Goal: Task Accomplishment & Management: Manage account settings

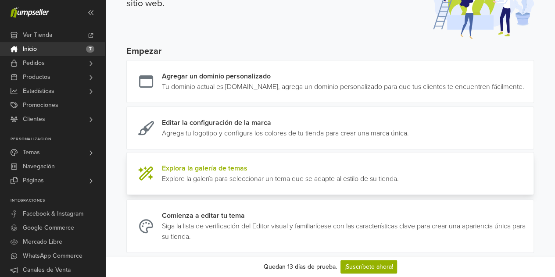
scroll to position [88, 0]
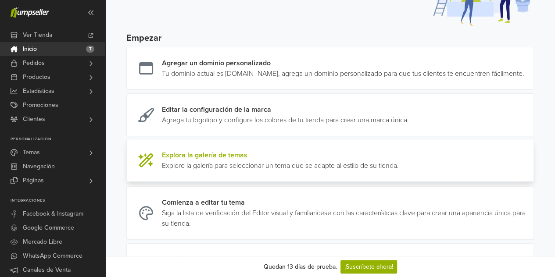
click at [399, 168] on link at bounding box center [399, 160] width 0 height 21
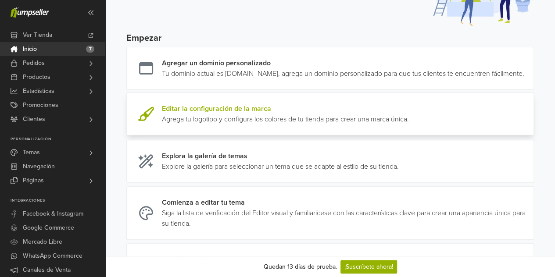
click at [409, 125] on link at bounding box center [409, 114] width 0 height 21
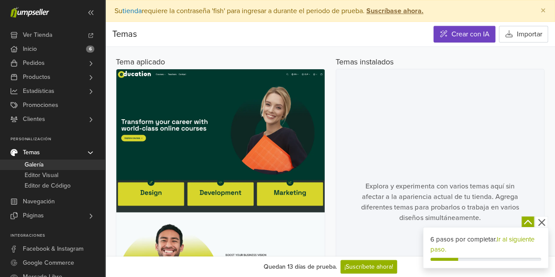
click at [277, 125] on img at bounding box center [220, 202] width 208 height 266
click at [382, 107] on div "Explora y experimenta con varios temas aquí sin afectar a la apariencia actual …" at bounding box center [440, 202] width 209 height 267
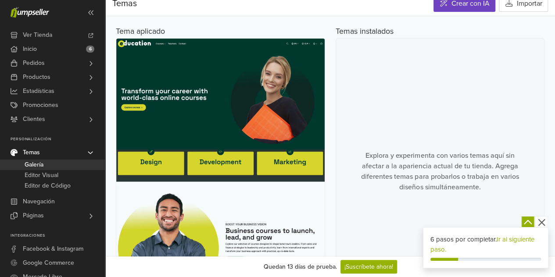
scroll to position [44, 0]
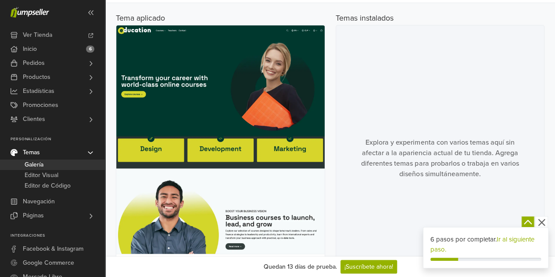
click at [447, 177] on div "Explora y experimenta con varios temas aquí sin afectar a la apariencia actual …" at bounding box center [440, 158] width 209 height 267
click at [478, 176] on div "Explora y experimenta con varios temas aquí sin afectar a la apariencia actual …" at bounding box center [440, 158] width 209 height 267
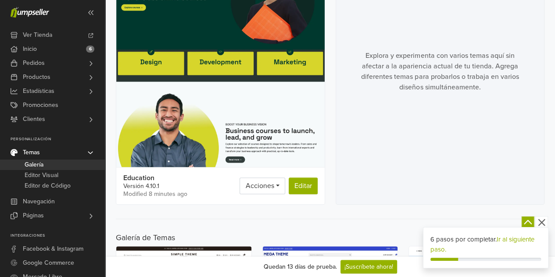
scroll to position [132, 0]
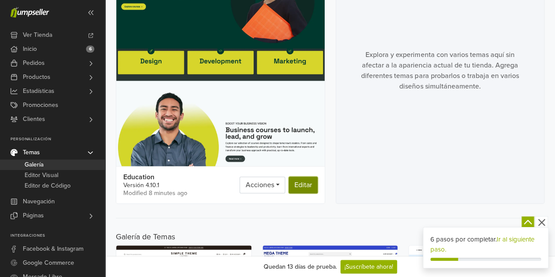
click at [298, 185] on link "Editar" at bounding box center [303, 185] width 29 height 17
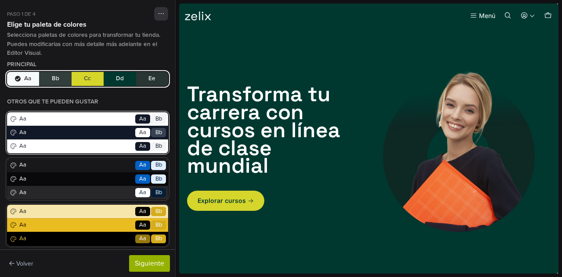
click at [100, 133] on span "Aa" at bounding box center [76, 133] width 116 height 9
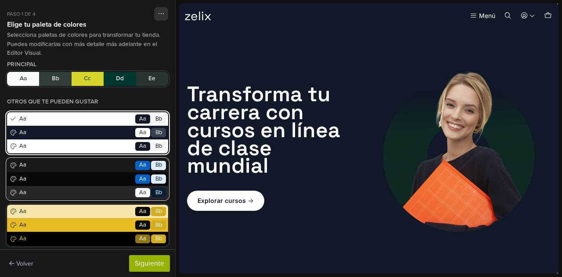
click at [112, 173] on div "Aa Go Aa Bb" at bounding box center [87, 179] width 161 height 14
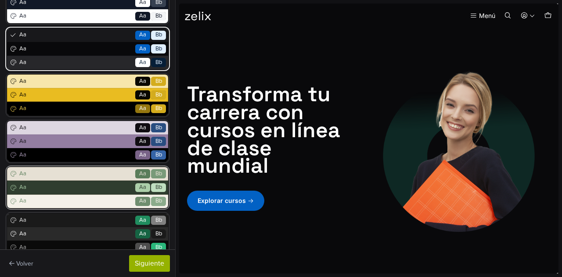
scroll to position [132, 0]
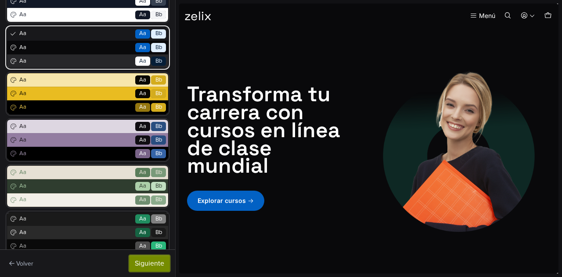
click at [150, 263] on button "Siguiente" at bounding box center [149, 263] width 41 height 17
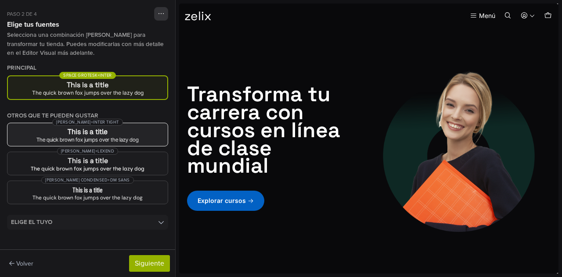
click at [126, 135] on h3 "This is a title" at bounding box center [87, 132] width 146 height 7
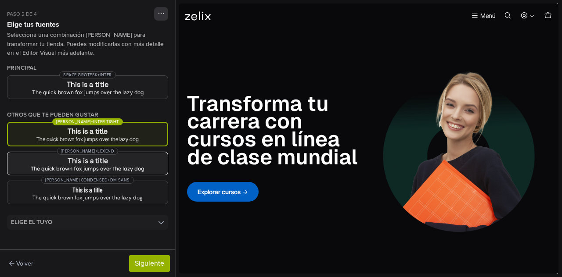
click at [134, 156] on button "Albert Sans + Lexend This is a title The quick brown fox jumps over the lazy dog" at bounding box center [87, 164] width 161 height 24
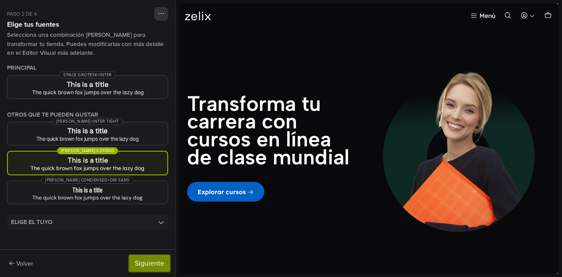
click at [147, 260] on button "Siguiente" at bounding box center [149, 263] width 41 height 17
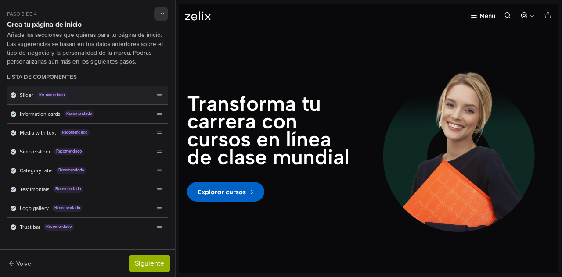
scroll to position [0, 0]
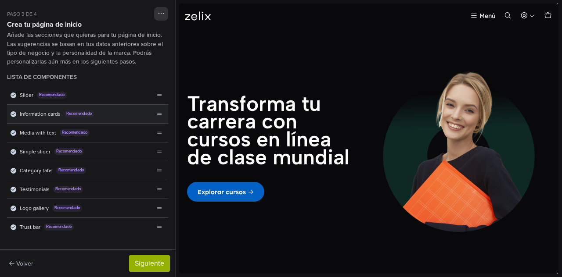
click at [103, 118] on div "Information cards Recomendado" at bounding box center [80, 114] width 147 height 18
click at [110, 111] on div "Information cards Recomendado" at bounding box center [80, 114] width 147 height 18
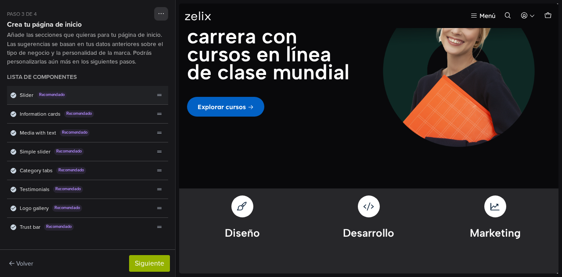
scroll to position [192, 0]
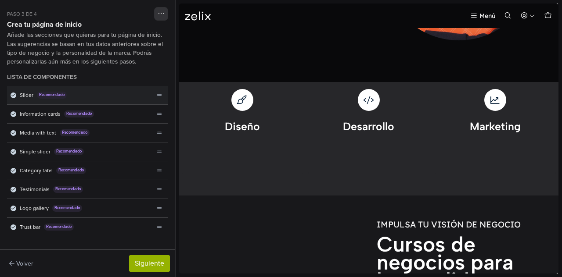
click at [102, 100] on div "Slider Recomendado" at bounding box center [80, 95] width 147 height 18
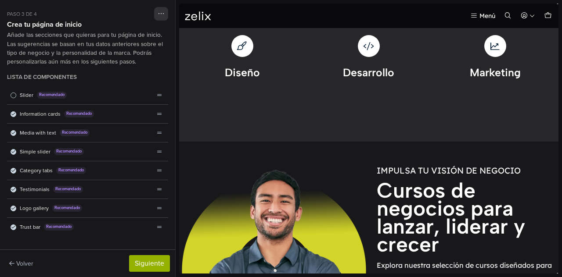
click at [97, 109] on div "Information cards Recomendado" at bounding box center [80, 114] width 147 height 18
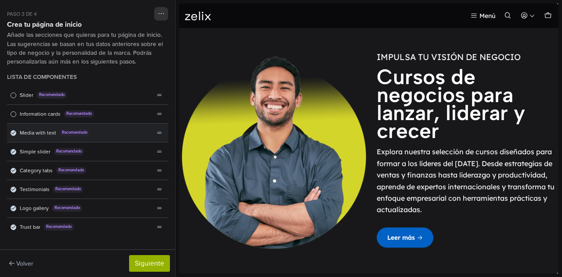
click at [100, 136] on div "Media with text Recomendado" at bounding box center [80, 133] width 147 height 18
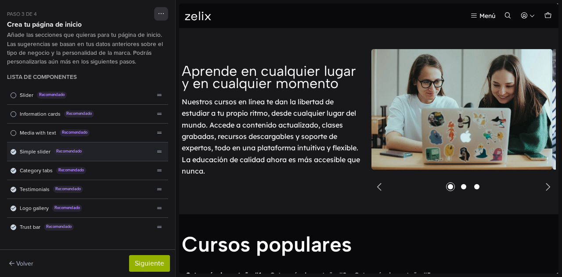
click at [105, 154] on div "Simple slider Recomendado" at bounding box center [80, 152] width 147 height 18
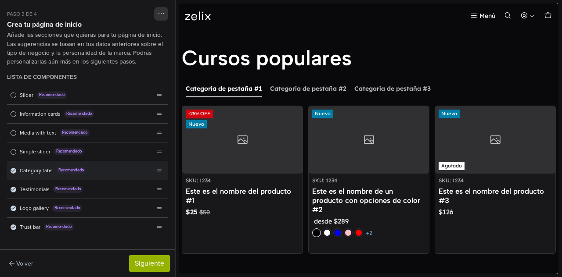
click at [107, 161] on div "Category tabs Recomendado" at bounding box center [80, 170] width 147 height 18
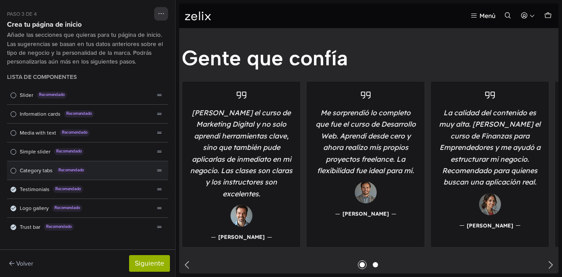
click at [111, 165] on div "Category tabs Recomendado" at bounding box center [80, 170] width 147 height 18
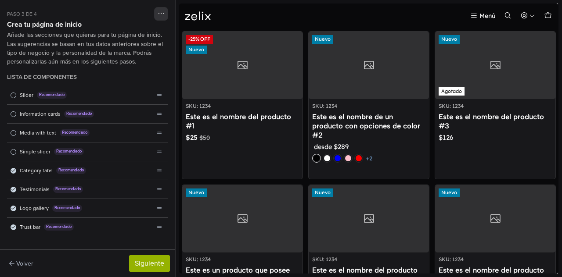
scroll to position [77, 0]
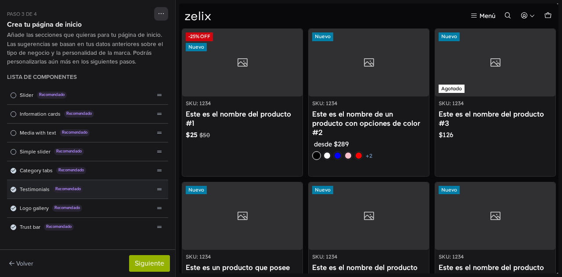
click at [107, 195] on div "Testimonials Recomendado" at bounding box center [80, 189] width 147 height 18
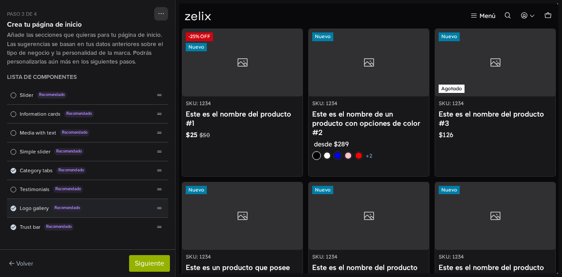
click at [103, 206] on div "Logo gallery Recomendado" at bounding box center [80, 208] width 147 height 18
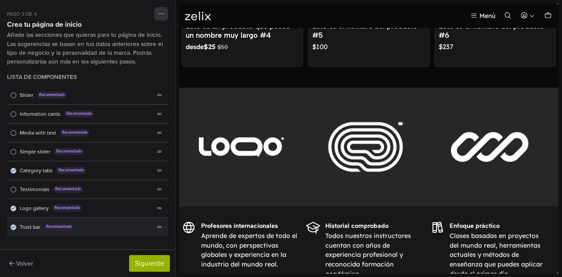
scroll to position [325, 0]
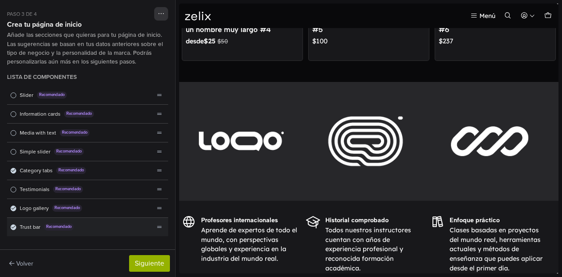
click at [103, 218] on div "Trust bar Recomendado" at bounding box center [80, 227] width 147 height 18
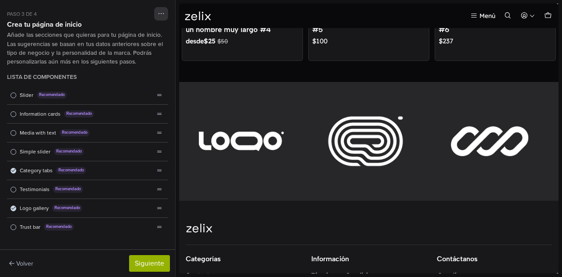
click at [103, 218] on div "Trust bar Recomendado" at bounding box center [80, 227] width 147 height 18
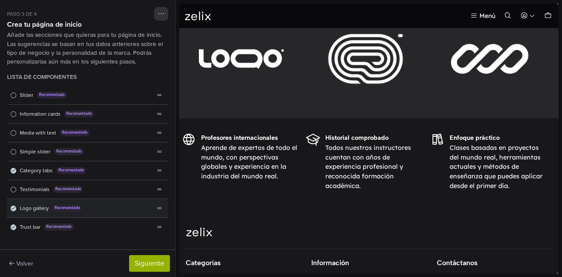
scroll to position [427, 0]
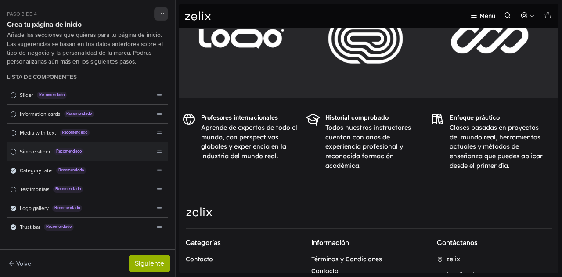
click at [118, 153] on div "Simple slider Recomendado" at bounding box center [80, 152] width 147 height 18
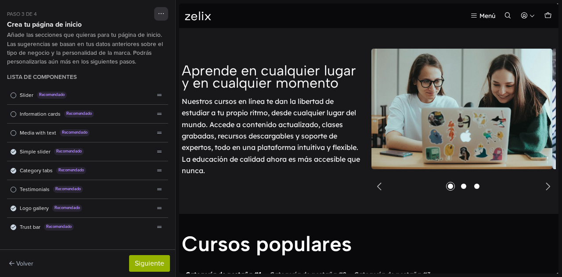
scroll to position [0, 0]
click at [118, 153] on div "Simple slider Recomendado" at bounding box center [80, 152] width 147 height 18
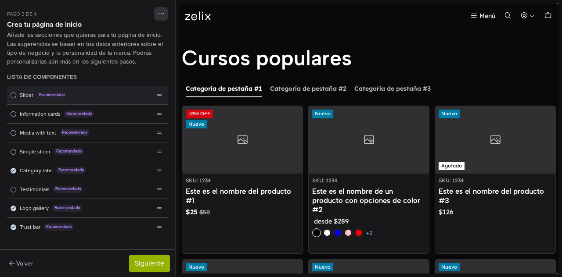
click at [96, 99] on div "Slider Recomendado" at bounding box center [80, 95] width 147 height 18
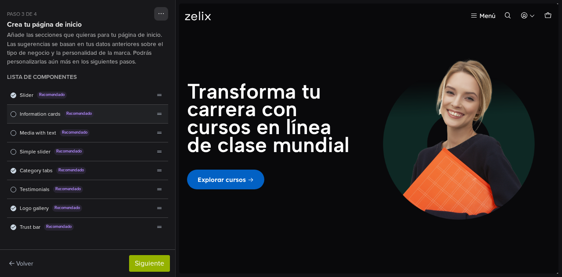
click at [111, 110] on div "Information cards Recomendado" at bounding box center [80, 114] width 147 height 18
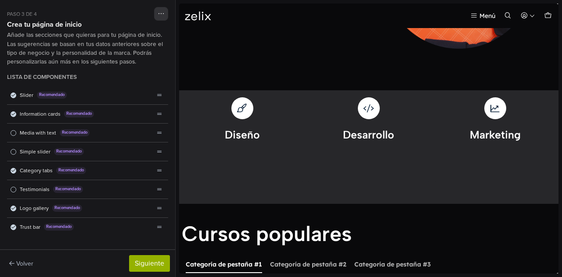
scroll to position [192, 0]
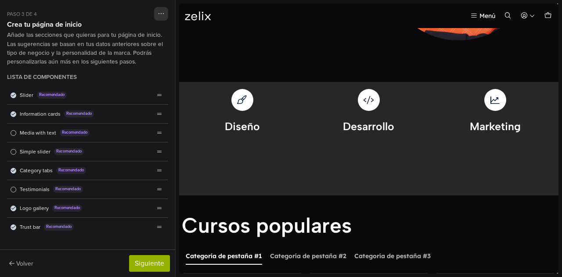
click at [111, 110] on div "Information cards Recomendado" at bounding box center [80, 114] width 147 height 18
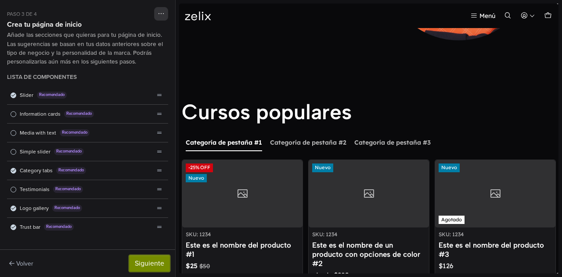
click at [157, 259] on button "Siguiente" at bounding box center [149, 263] width 41 height 17
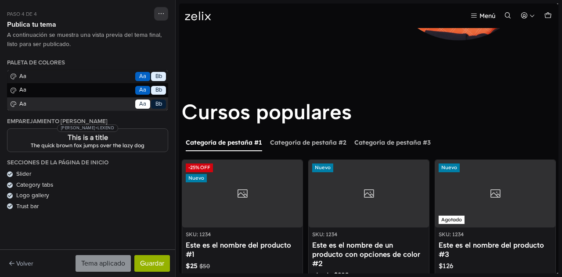
click at [9, 173] on icon at bounding box center [10, 174] width 4 height 5
click at [7, 173] on div at bounding box center [10, 175] width 6 height 6
click at [144, 266] on button "Guardar" at bounding box center [152, 263] width 36 height 17
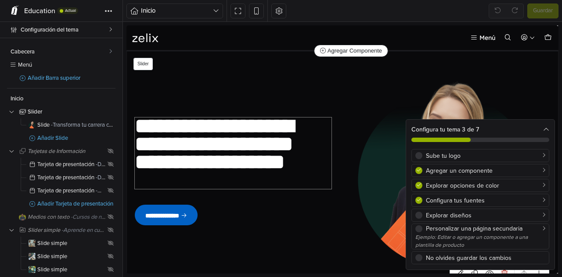
click at [299, 176] on h2 "**********" at bounding box center [233, 154] width 197 height 72
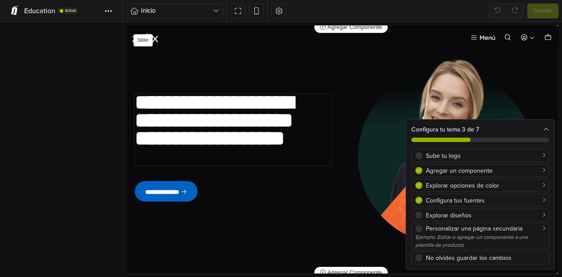
scroll to position [24, 0]
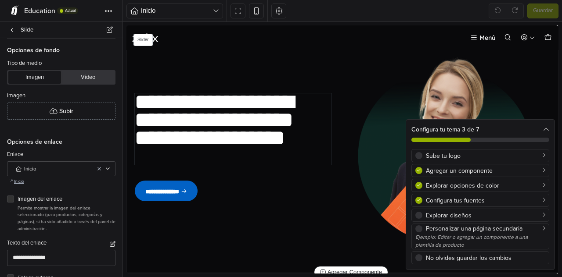
type input "**********"
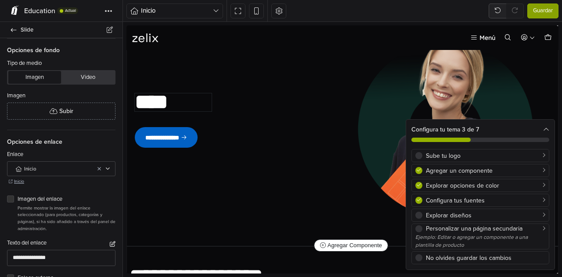
type input "*"
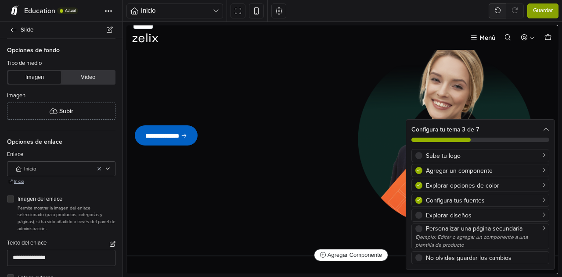
scroll to position [21, 0]
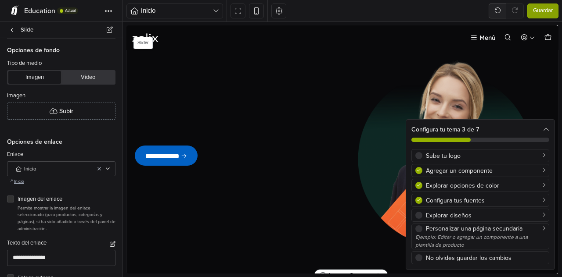
click at [154, 89] on div "**********" at bounding box center [233, 153] width 212 height 246
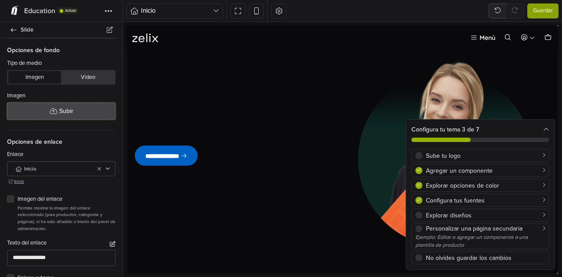
click at [103, 114] on button "Subir" at bounding box center [61, 111] width 108 height 17
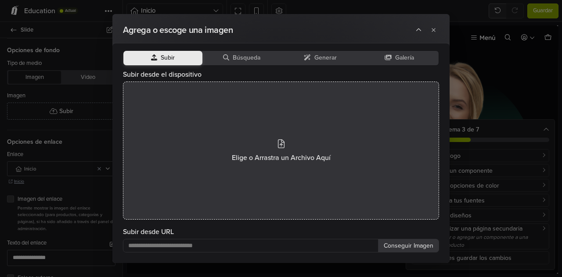
click at [231, 145] on div "Elige o Arrastra un Archivo Aquí" at bounding box center [281, 151] width 316 height 138
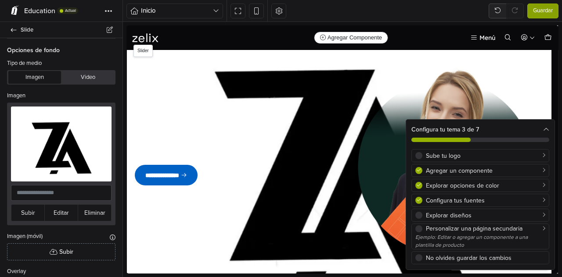
scroll to position [0, 0]
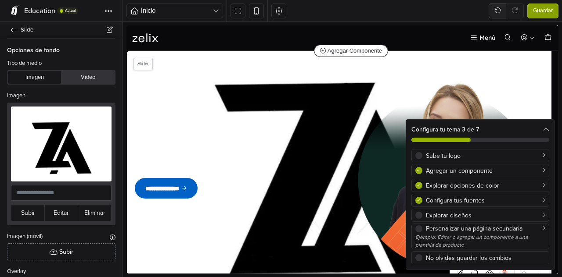
click at [397, 163] on img "1 / 1" at bounding box center [445, 174] width 191 height 206
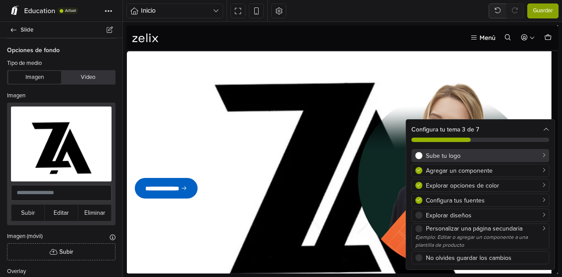
click at [433, 159] on div "Sube tu logo" at bounding box center [485, 155] width 119 height 9
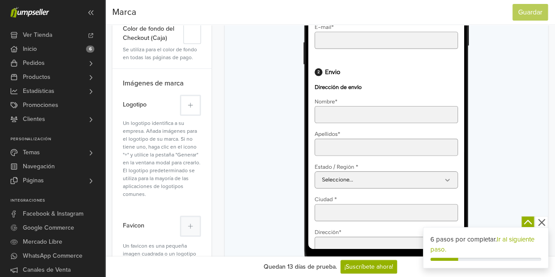
scroll to position [219, 0]
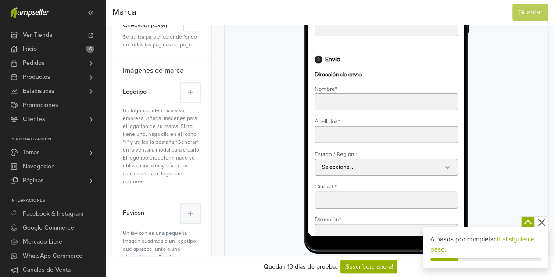
click at [192, 91] on icon at bounding box center [190, 92] width 5 height 6
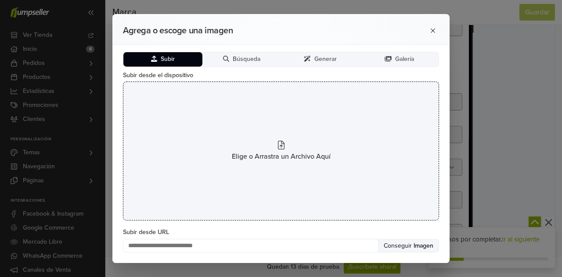
click at [247, 136] on div "Elige o Arrastra un Archivo Aquí" at bounding box center [281, 151] width 316 height 139
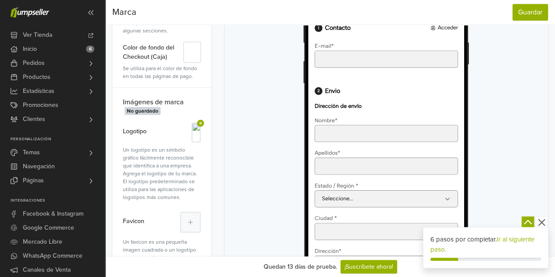
scroll to position [175, 0]
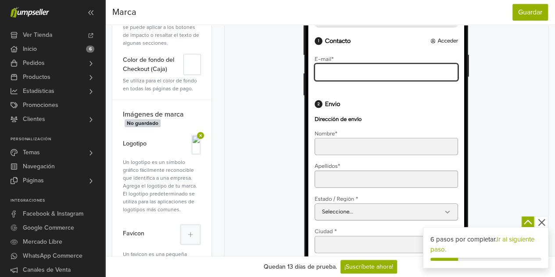
click at [389, 97] on input "E-mail *" at bounding box center [395, 86] width 161 height 19
type input "*"
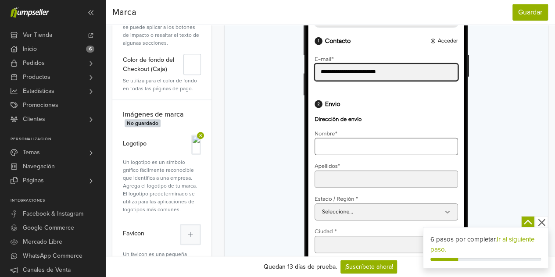
type input "**********"
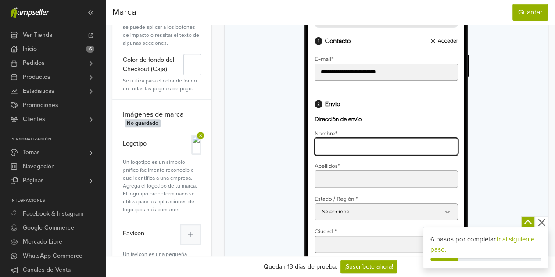
click at [357, 180] on input "Nombre *" at bounding box center [395, 170] width 161 height 19
click at [325, 180] on input "*****" at bounding box center [395, 170] width 161 height 19
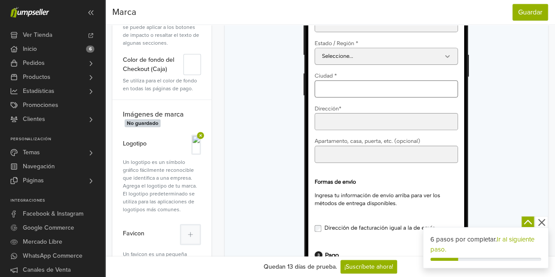
type input "*****"
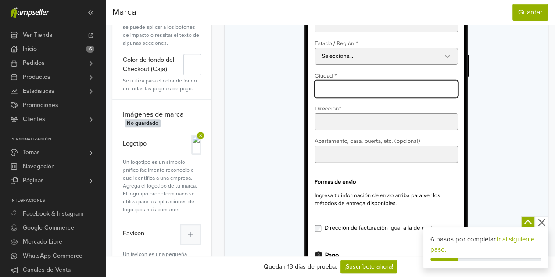
click at [365, 115] on input "Ciudad *" at bounding box center [395, 105] width 161 height 19
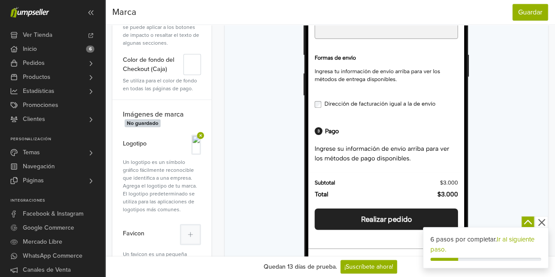
scroll to position [365, 0]
type input "********"
click at [409, 255] on div "Realizar pedido" at bounding box center [396, 252] width 142 height 10
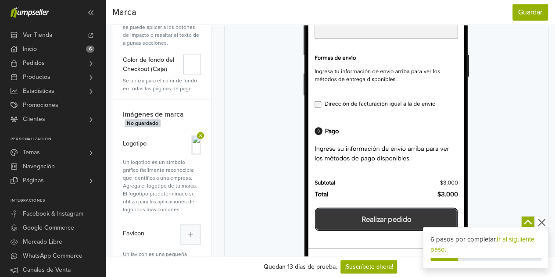
click at [409, 255] on div "Realizar pedido" at bounding box center [396, 252] width 142 height 10
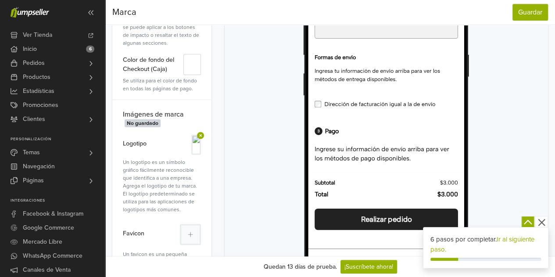
click at [461, 230] on b "$3.000" at bounding box center [465, 224] width 23 height 11
click at [454, 230] on b "$3.000" at bounding box center [465, 224] width 23 height 11
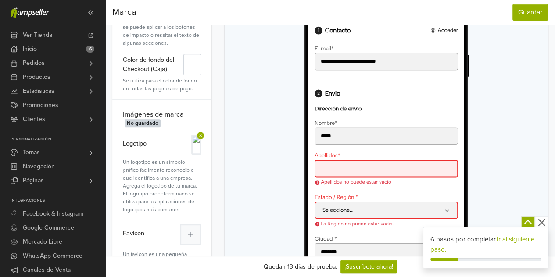
scroll to position [0, 0]
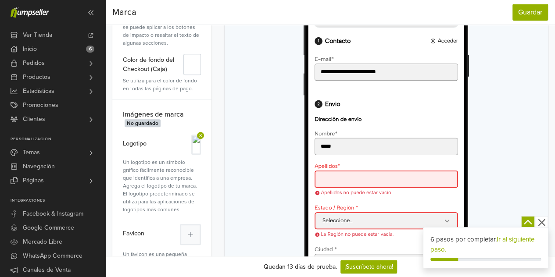
click at [441, 36] on div "0 Artículos" at bounding box center [396, 24] width 164 height 25
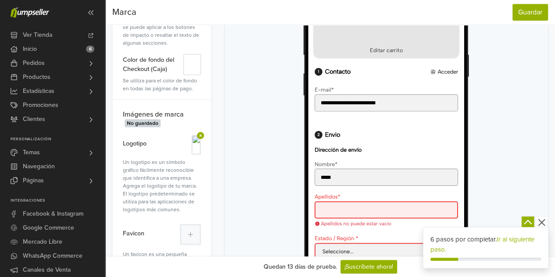
click at [441, 36] on div "0 Artículos" at bounding box center [396, 24] width 164 height 25
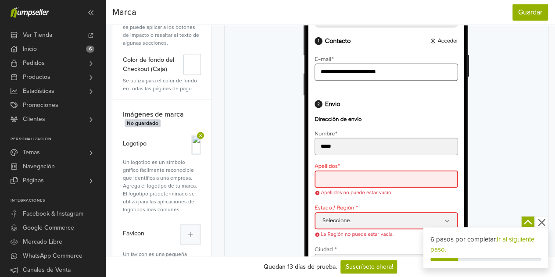
scroll to position [44, 0]
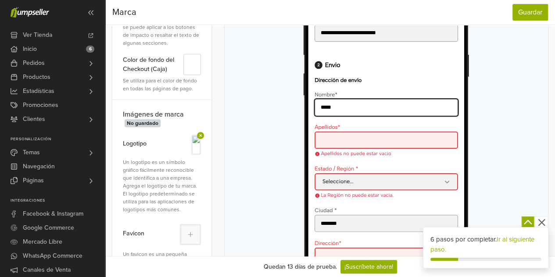
click at [395, 136] on input "*****" at bounding box center [395, 126] width 161 height 19
type input "*"
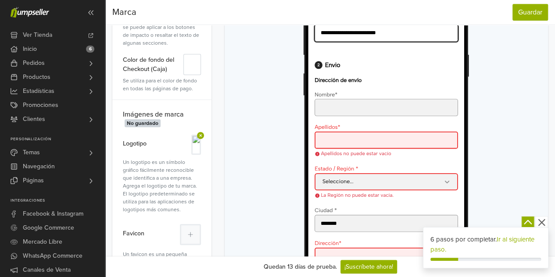
click at [415, 53] on input "**********" at bounding box center [395, 42] width 161 height 19
type input "*"
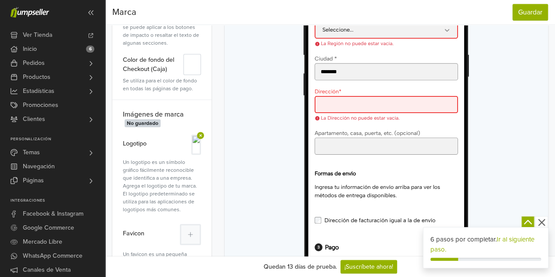
scroll to position [219, 0]
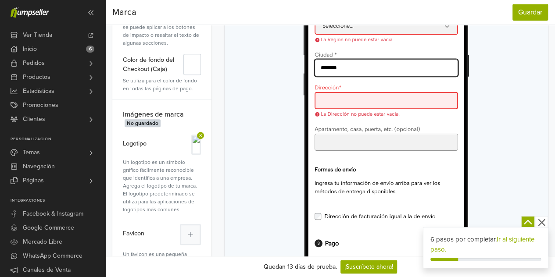
click at [394, 92] on input "********" at bounding box center [395, 81] width 161 height 19
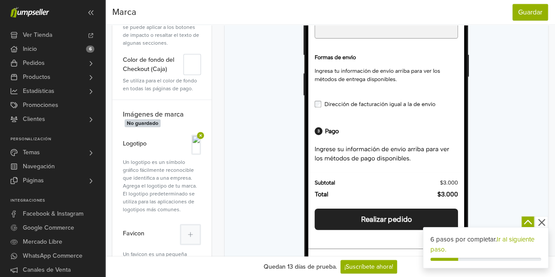
scroll to position [396, 0]
click at [519, 15] on button "Guardar" at bounding box center [530, 12] width 36 height 17
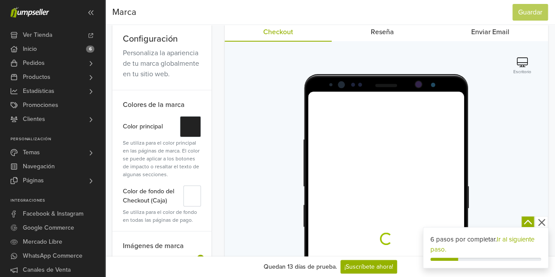
scroll to position [0, 0]
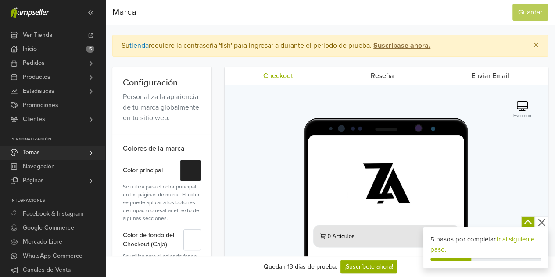
click at [60, 156] on link "Temas" at bounding box center [52, 153] width 105 height 14
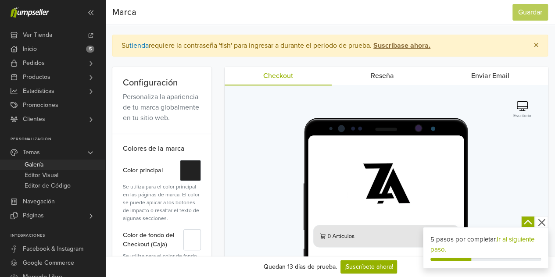
click at [71, 162] on link "Galería" at bounding box center [52, 165] width 105 height 11
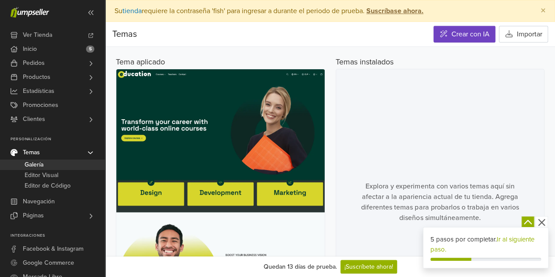
click at [212, 139] on img at bounding box center [220, 202] width 208 height 266
click at [463, 27] on link "Crear con IA" at bounding box center [464, 34] width 62 height 17
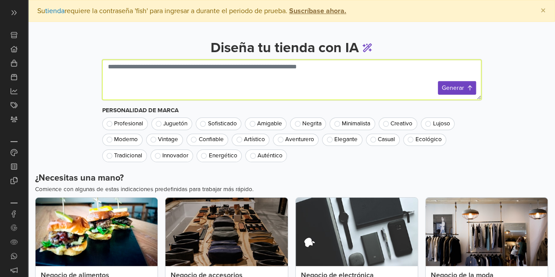
click at [283, 85] on textarea at bounding box center [291, 80] width 379 height 40
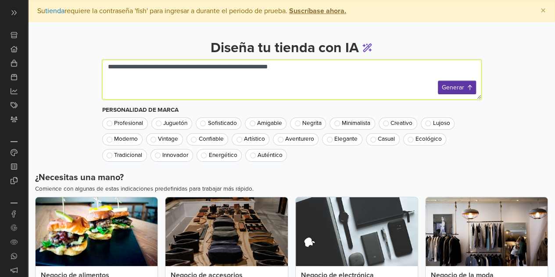
type textarea "**********"
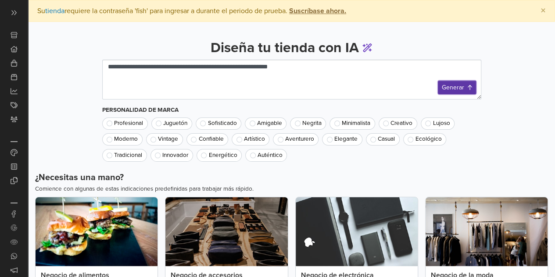
click at [451, 91] on button "Generar" at bounding box center [457, 88] width 38 height 14
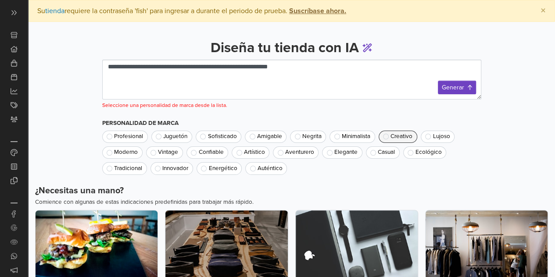
click at [403, 136] on span "Creativo" at bounding box center [401, 137] width 22 height 6
click at [455, 89] on button "Generar" at bounding box center [457, 88] width 38 height 14
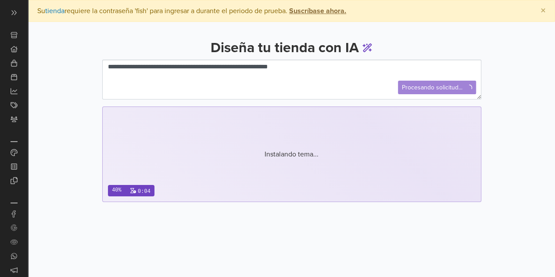
scroll to position [43, 0]
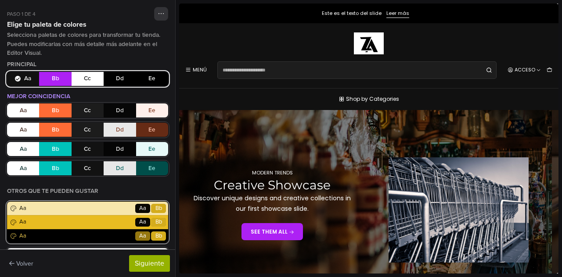
scroll to position [88, 0]
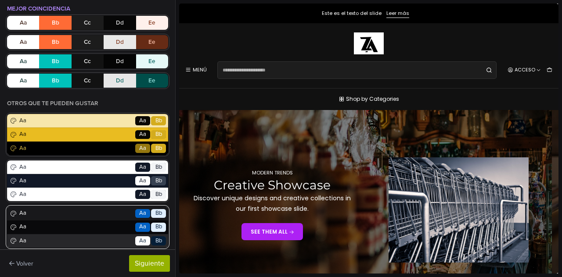
click at [111, 218] on div "Aa Go Aa Bb" at bounding box center [87, 214] width 161 height 14
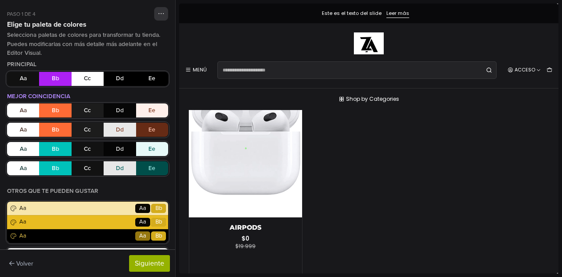
scroll to position [570, 0]
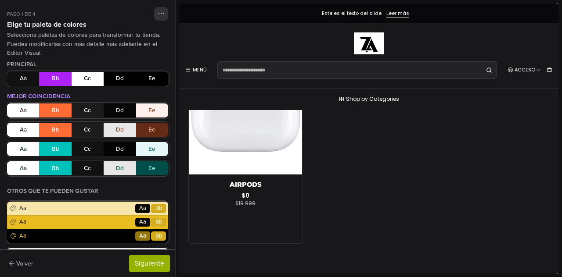
click at [335, 169] on div "-100% OFF Nuevo | Airpods $0 $19.999 Cantidad *" at bounding box center [369, 133] width 370 height 221
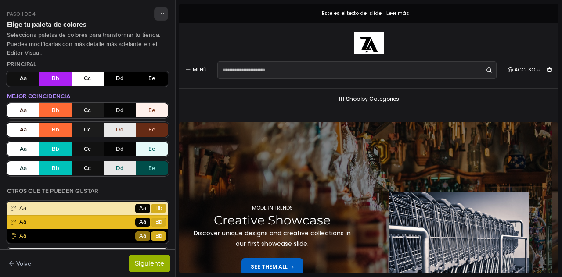
scroll to position [0, 0]
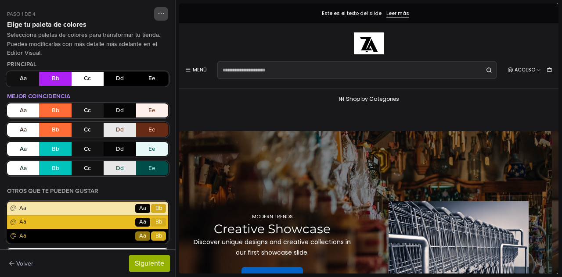
click at [158, 14] on button "button" at bounding box center [161, 14] width 14 height 14
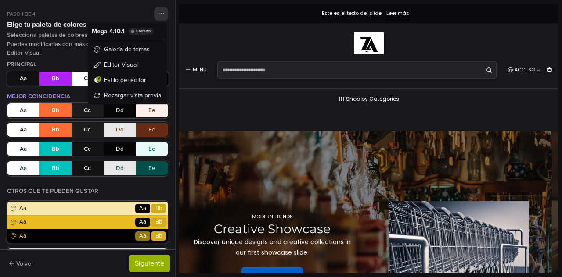
click at [322, 11] on div "Este es el texto del slide" at bounding box center [352, 14] width 60 height 6
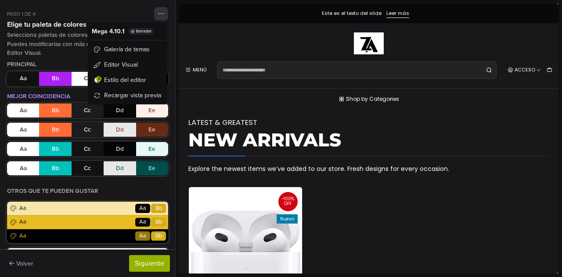
scroll to position [406, 0]
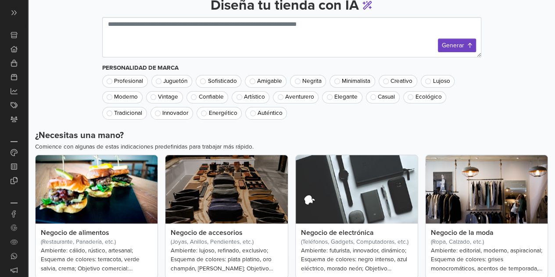
scroll to position [72, 0]
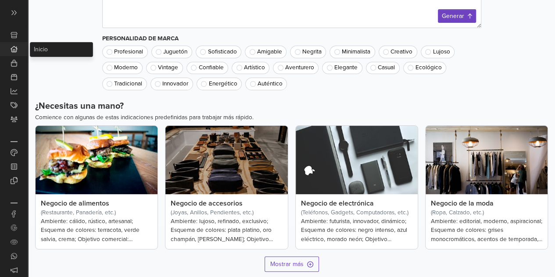
click at [20, 53] on link "Inicio 5" at bounding box center [14, 49] width 28 height 14
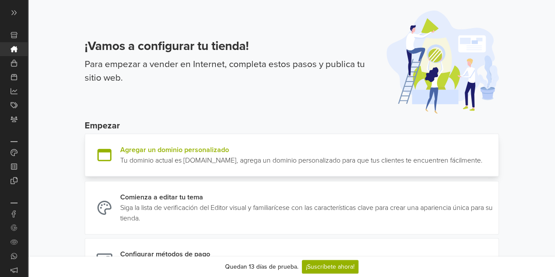
scroll to position [56, 0]
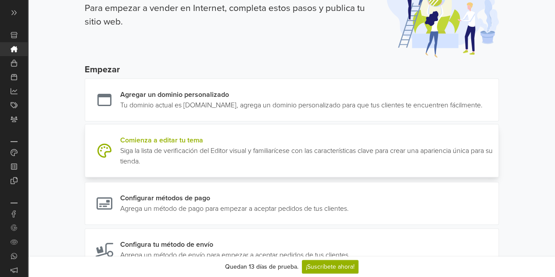
click at [495, 167] on link at bounding box center [495, 151] width 0 height 32
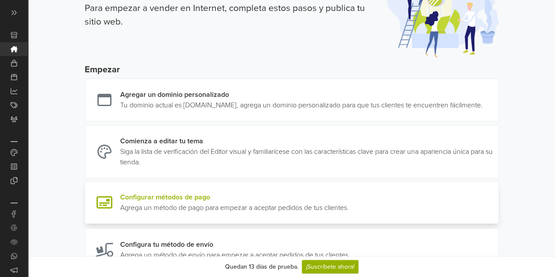
click at [349, 208] on link at bounding box center [349, 202] width 0 height 21
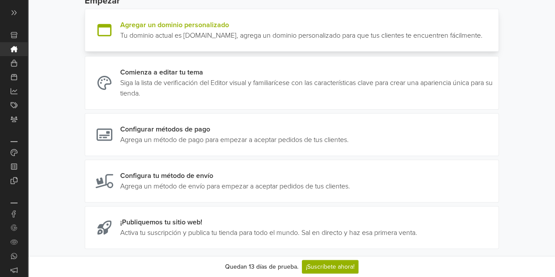
scroll to position [155, 0]
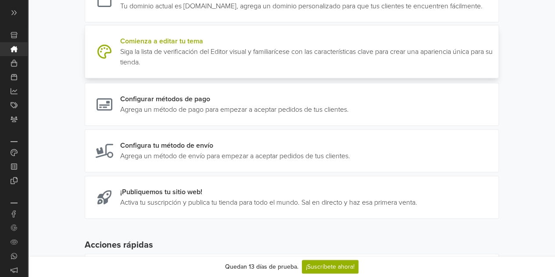
click at [495, 68] on link at bounding box center [495, 52] width 0 height 32
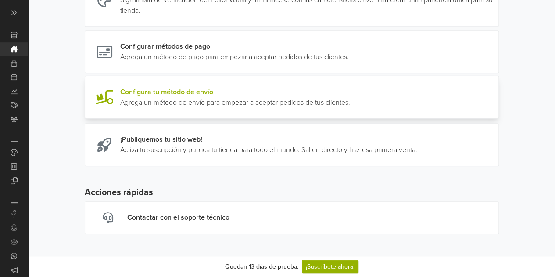
scroll to position [211, 0]
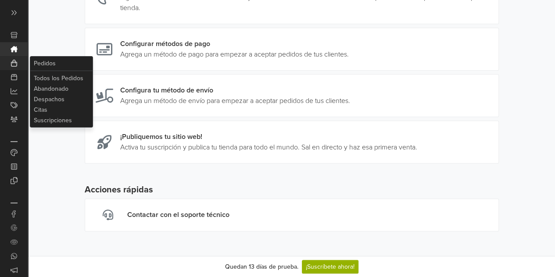
click at [12, 62] on icon at bounding box center [14, 63] width 6 height 7
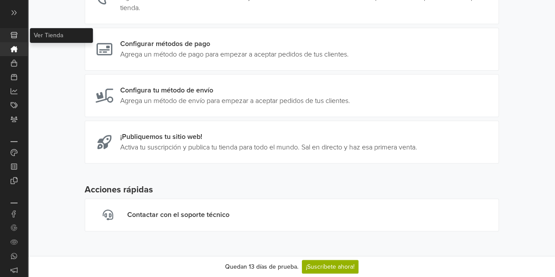
click at [15, 40] on link "Ver Tienda" at bounding box center [14, 35] width 28 height 14
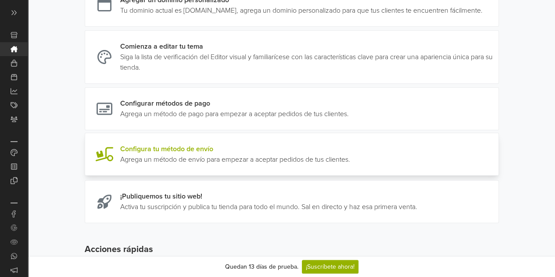
scroll to position [96, 0]
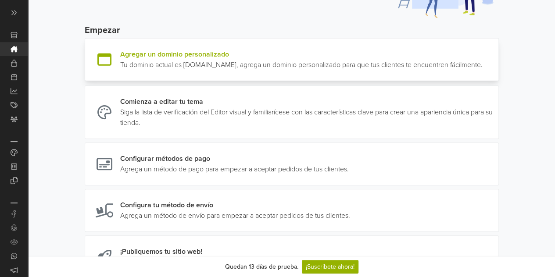
click at [483, 59] on link at bounding box center [483, 59] width 0 height 21
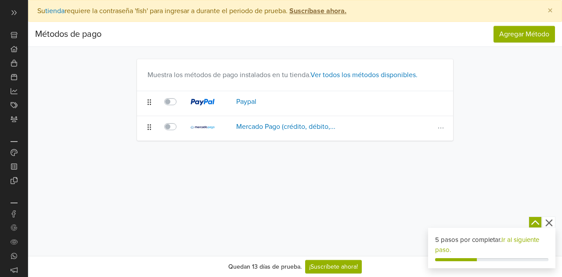
click at [180, 122] on label at bounding box center [180, 122] width 0 height 0
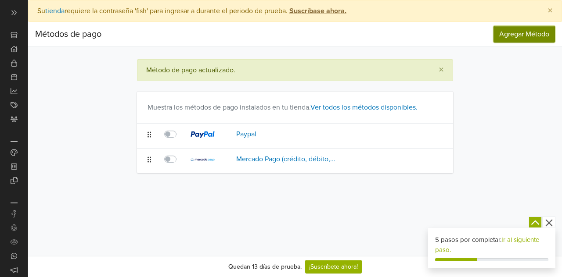
click at [505, 37] on span "Agregar Método" at bounding box center [524, 34] width 50 height 9
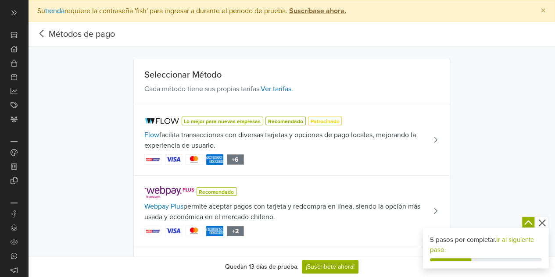
click at [58, 36] on link "Métodos de pago" at bounding box center [75, 34] width 80 height 11
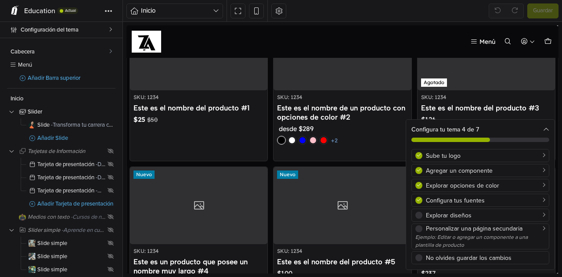
scroll to position [370, 0]
click at [279, 140] on div "White" at bounding box center [281, 141] width 6 height 6
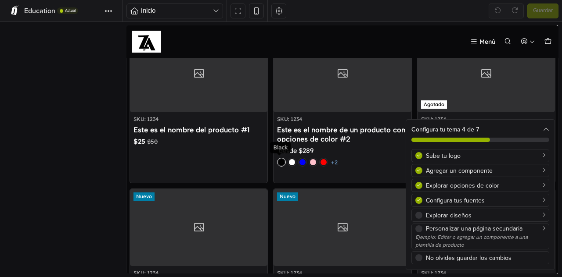
scroll to position [348, 0]
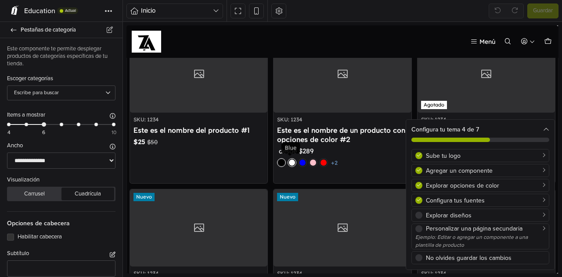
click at [289, 160] on div "Pink" at bounding box center [292, 163] width 6 height 6
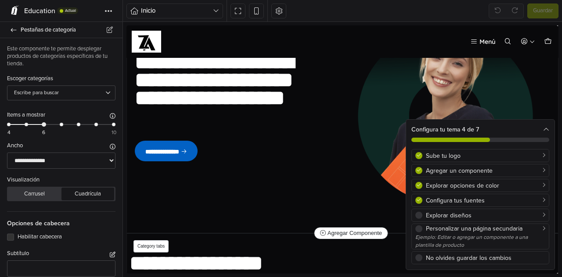
scroll to position [71, 0]
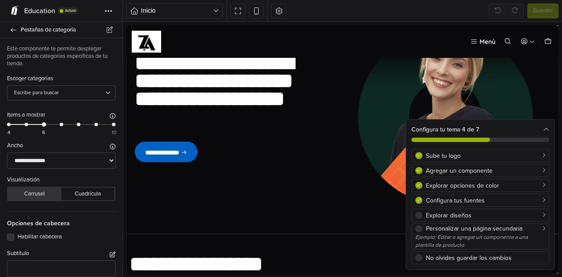
click at [405, 102] on img "1 / 1" at bounding box center [445, 111] width 191 height 206
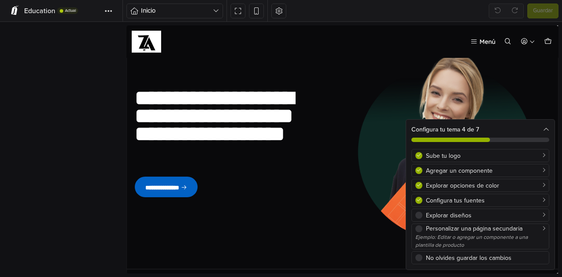
scroll to position [32, 0]
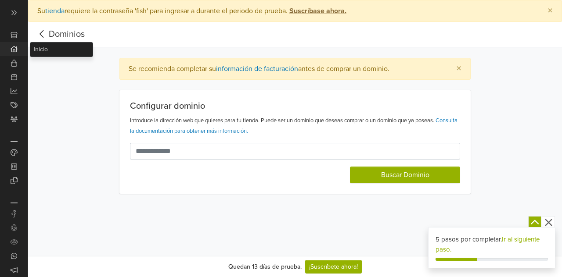
click at [17, 47] on icon at bounding box center [14, 49] width 7 height 6
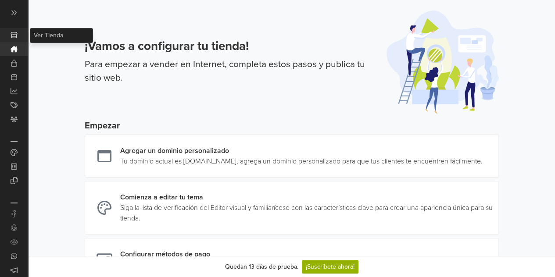
click at [18, 34] on link "Ver Tienda" at bounding box center [14, 35] width 28 height 14
